Goal: Information Seeking & Learning: Check status

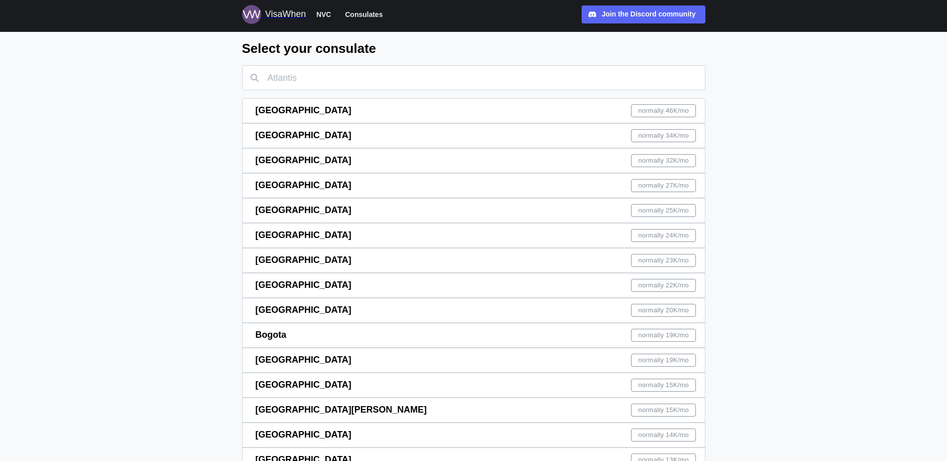
click at [271, 163] on span "[GEOGRAPHIC_DATA]" at bounding box center [304, 160] width 96 height 10
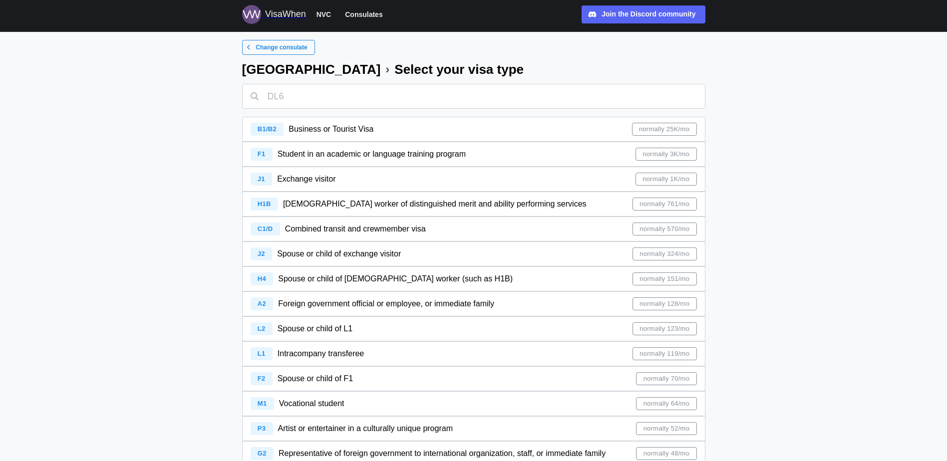
click at [282, 50] on span "Change consulate" at bounding box center [281, 47] width 51 height 14
